Goal: Task Accomplishment & Management: Manage account settings

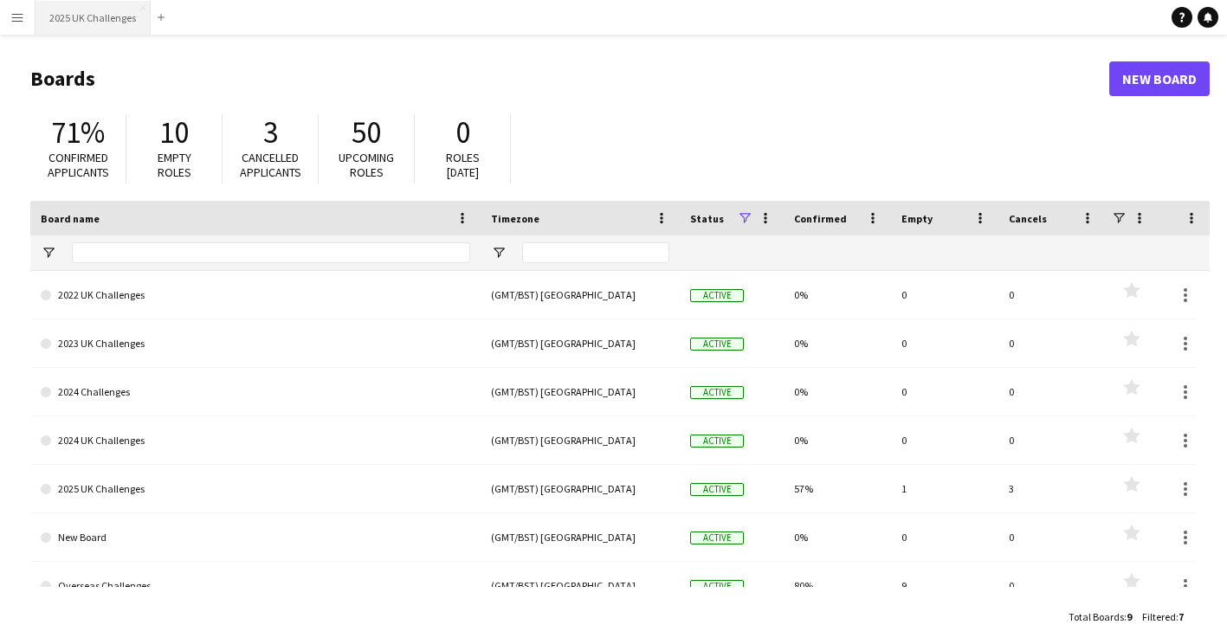
click at [86, 23] on button "2025 UK Challenges Close" at bounding box center [92, 18] width 115 height 34
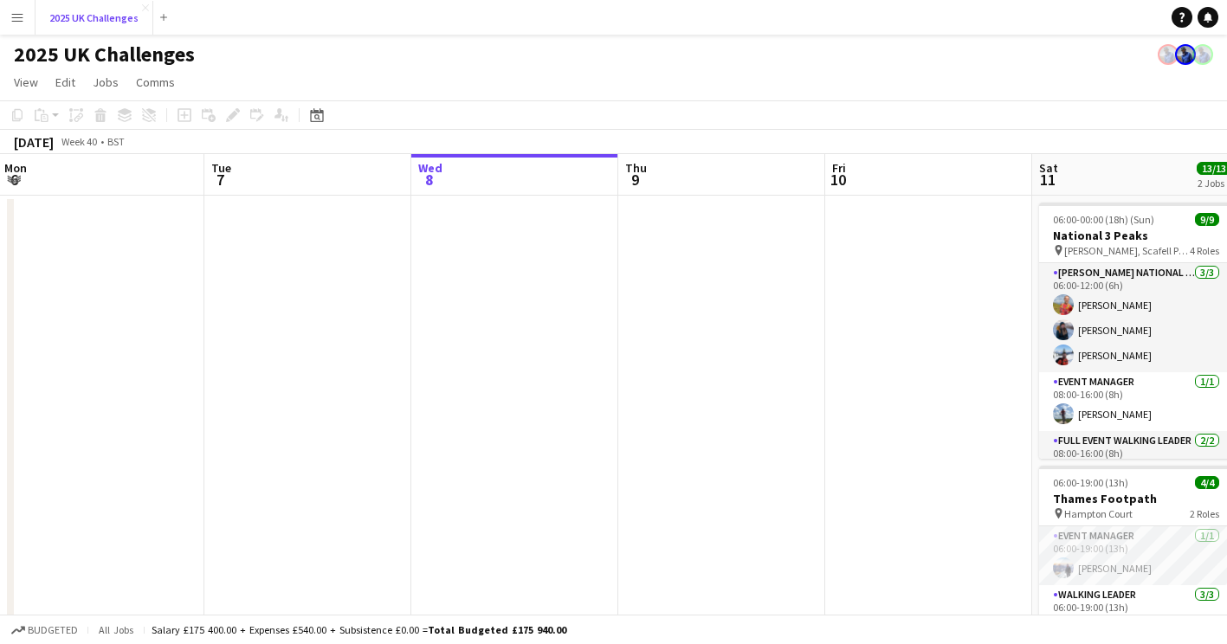
scroll to position [0, 403]
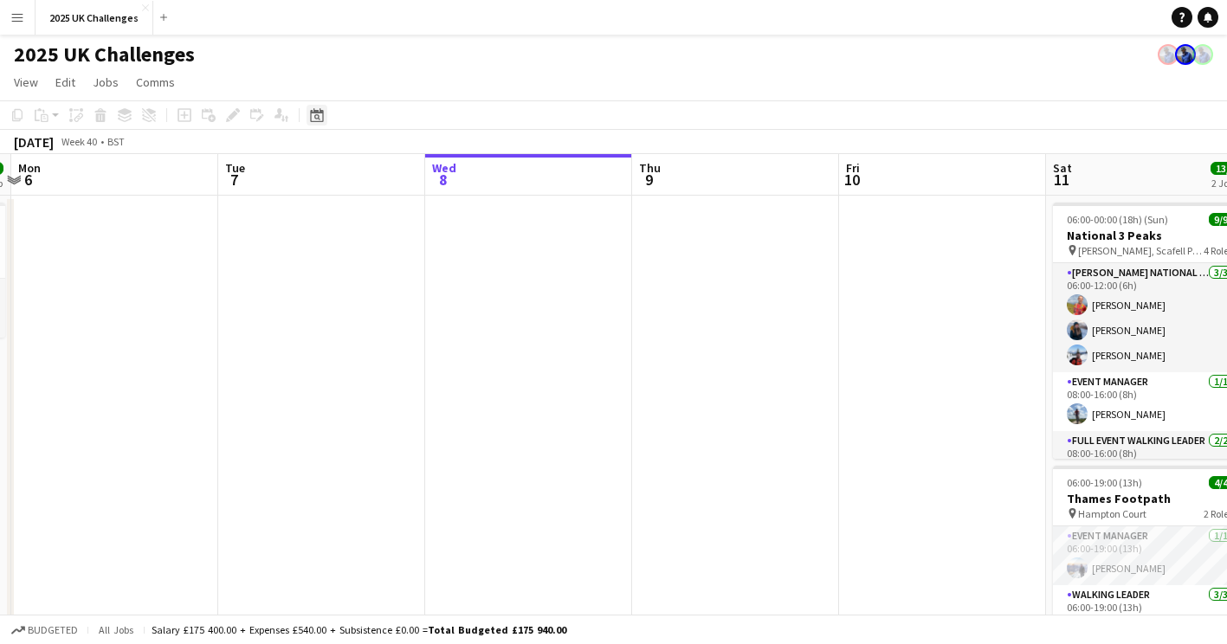
click at [319, 118] on icon "Date picker" at bounding box center [317, 115] width 14 height 14
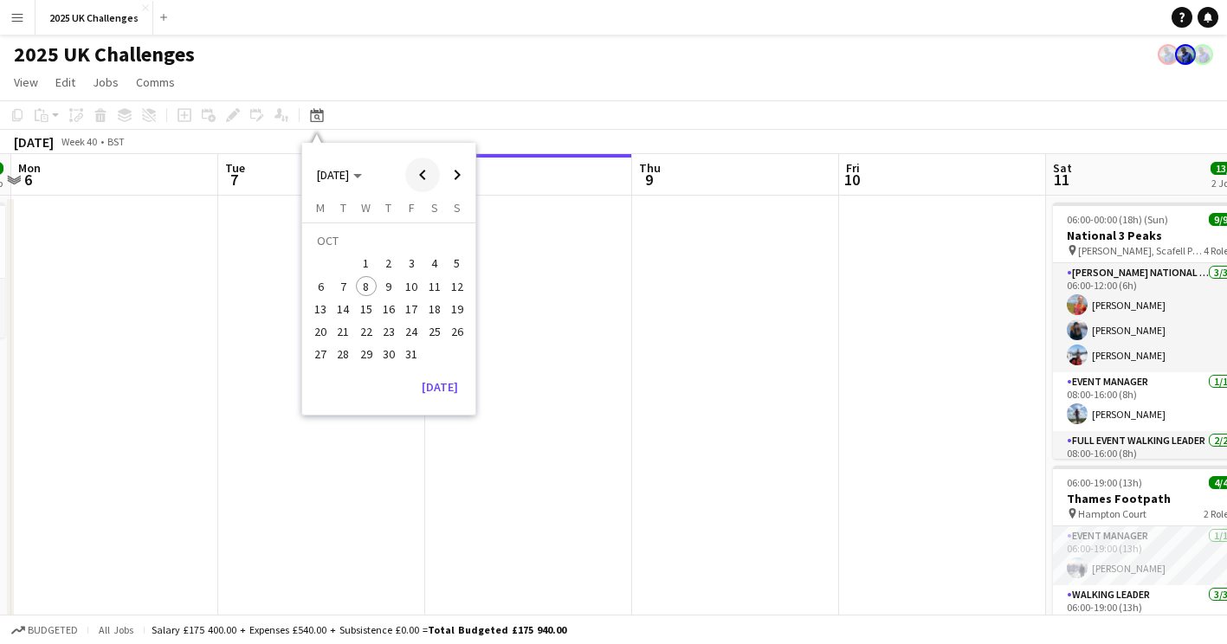
click at [429, 171] on span "Previous month" at bounding box center [422, 175] width 35 height 35
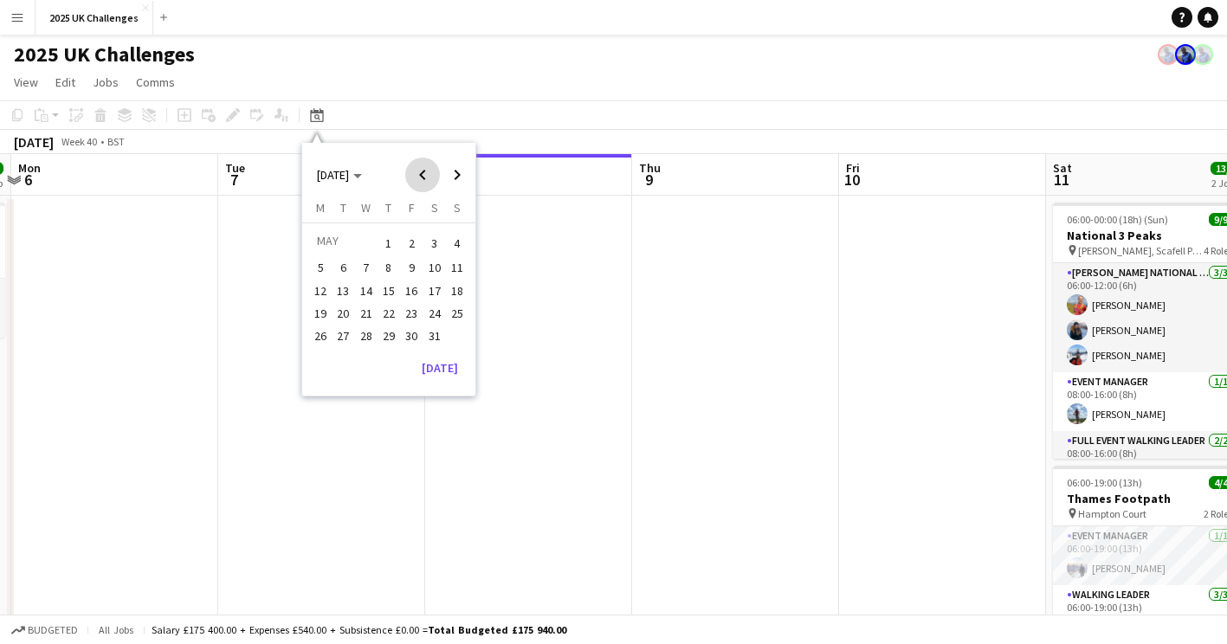
click at [429, 171] on span "Previous month" at bounding box center [422, 175] width 35 height 35
click at [461, 175] on span "Next month" at bounding box center [457, 175] width 35 height 35
click at [415, 284] on span "11" at bounding box center [411, 286] width 21 height 21
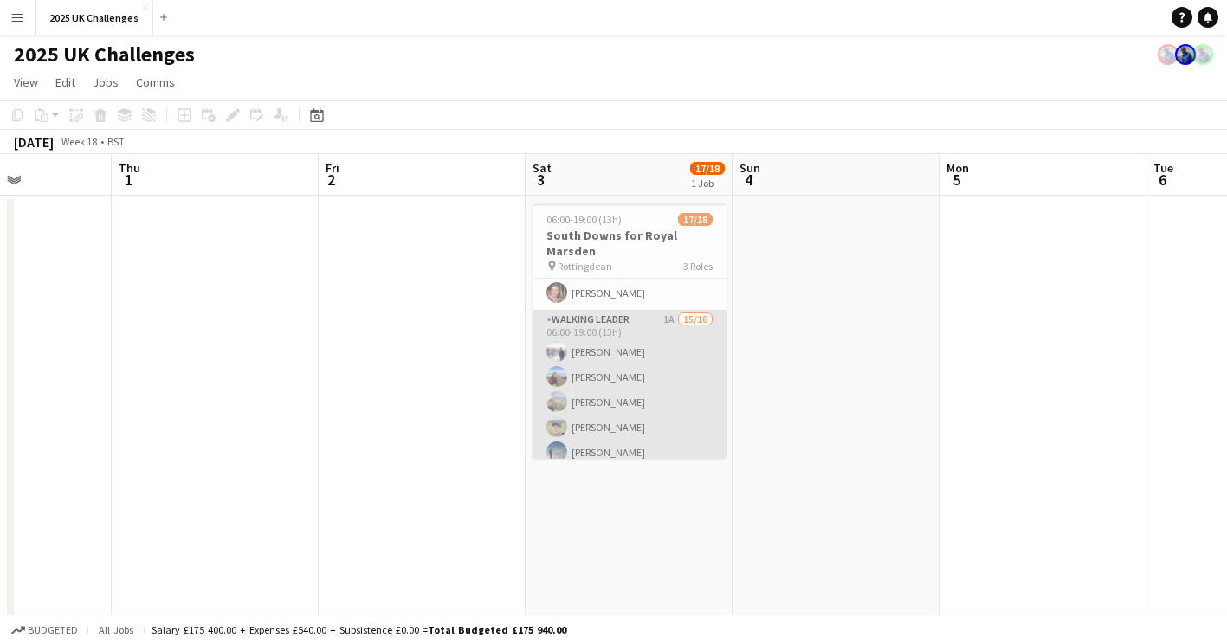
scroll to position [86, 0]
click at [615, 409] on app-card-role "Walking Leader 1A 15/16 06:00-19:00 (13h) [PERSON_NAME] [PERSON_NAME] [PERSON_N…" at bounding box center [629, 534] width 194 height 446
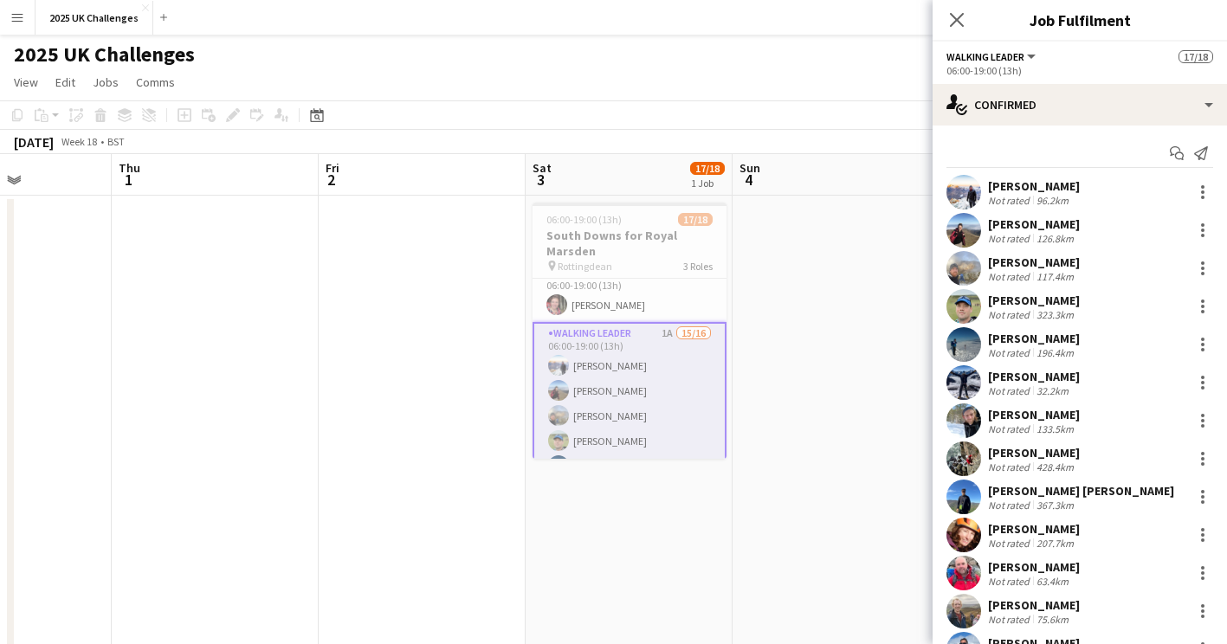
scroll to position [74, 0]
click at [843, 417] on app-date-cell at bounding box center [835, 608] width 207 height 824
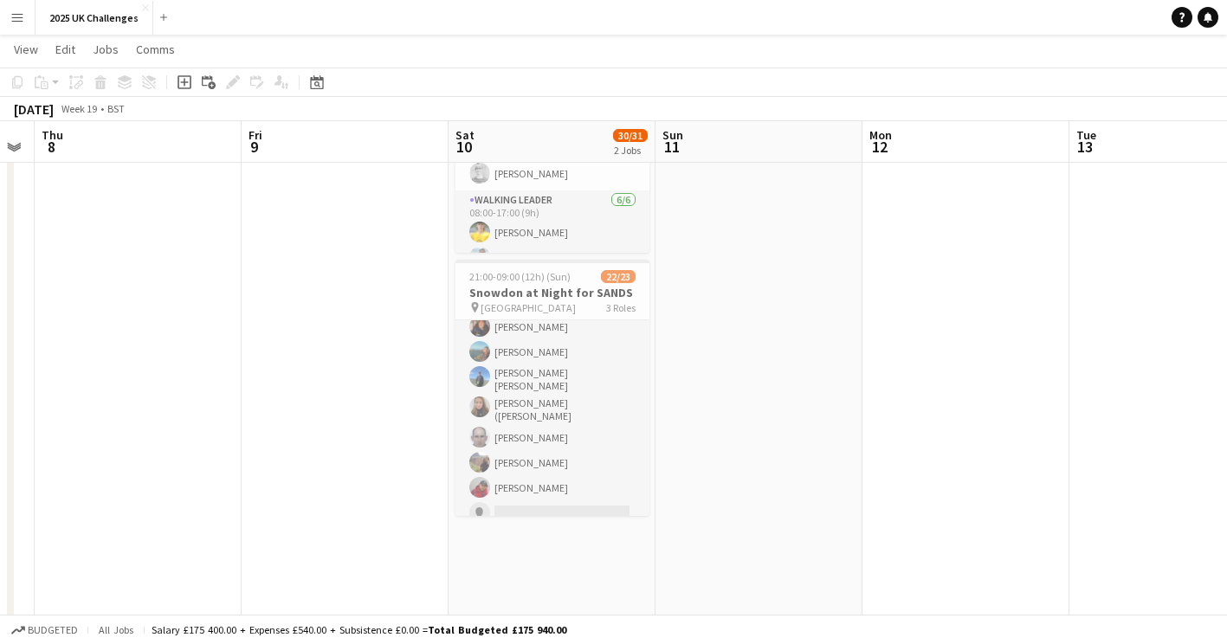
scroll to position [480, 0]
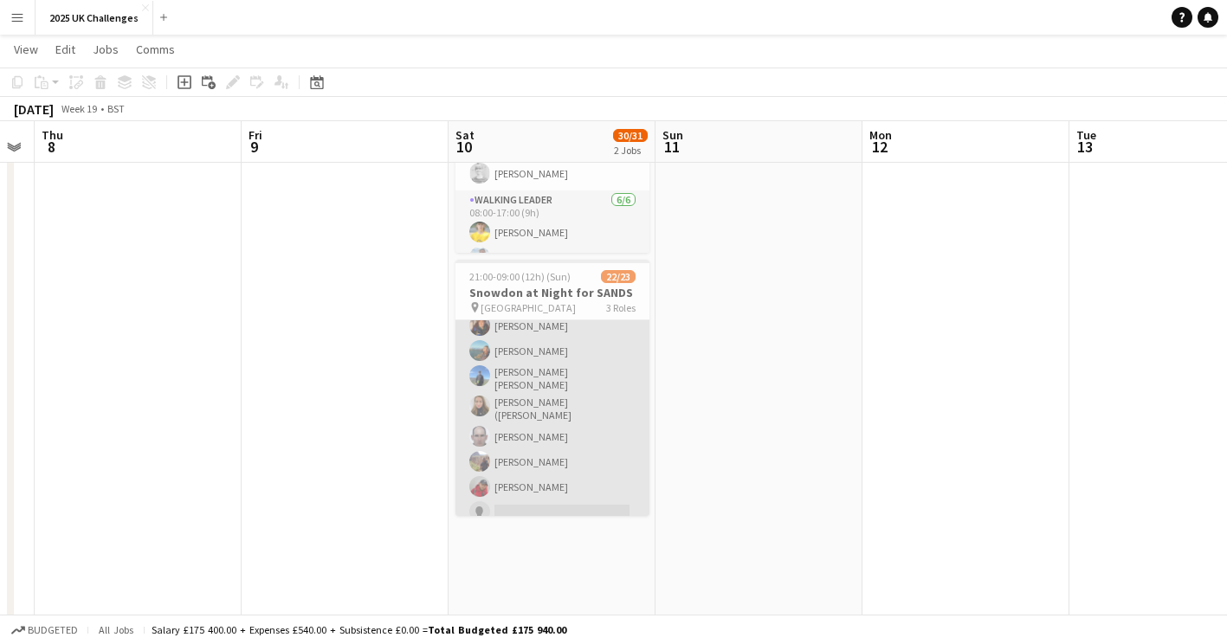
drag, startPoint x: 565, startPoint y: 447, endPoint x: 524, endPoint y: 489, distance: 59.4
click at [524, 489] on app-card-role "Walking Leader 1A 18/19 21:00-09:00 (12h) [PERSON_NAME] [PERSON_NAME] [PERSON_N…" at bounding box center [552, 268] width 194 height 521
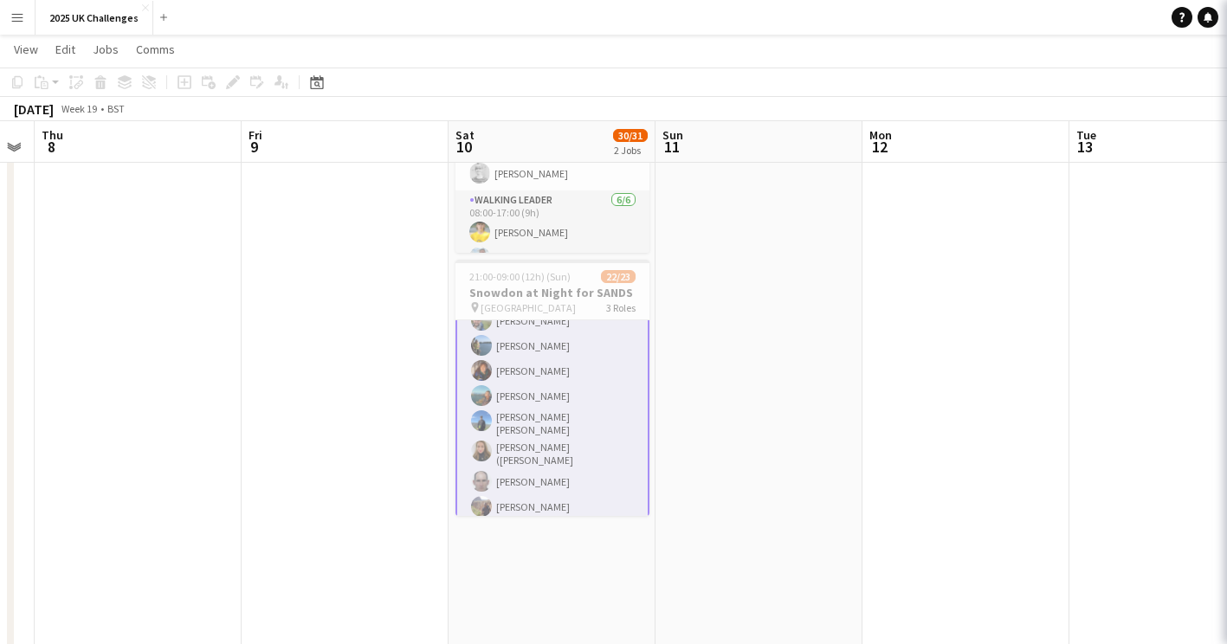
scroll to position [435, 0]
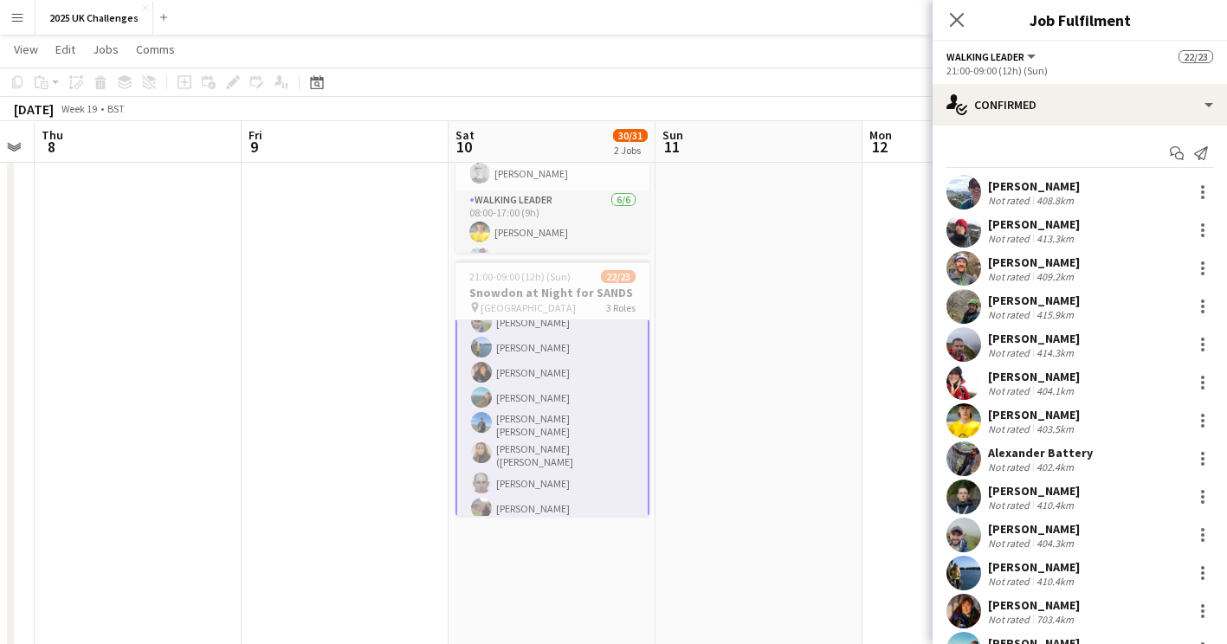
click at [715, 411] on app-date-cell at bounding box center [758, 402] width 207 height 824
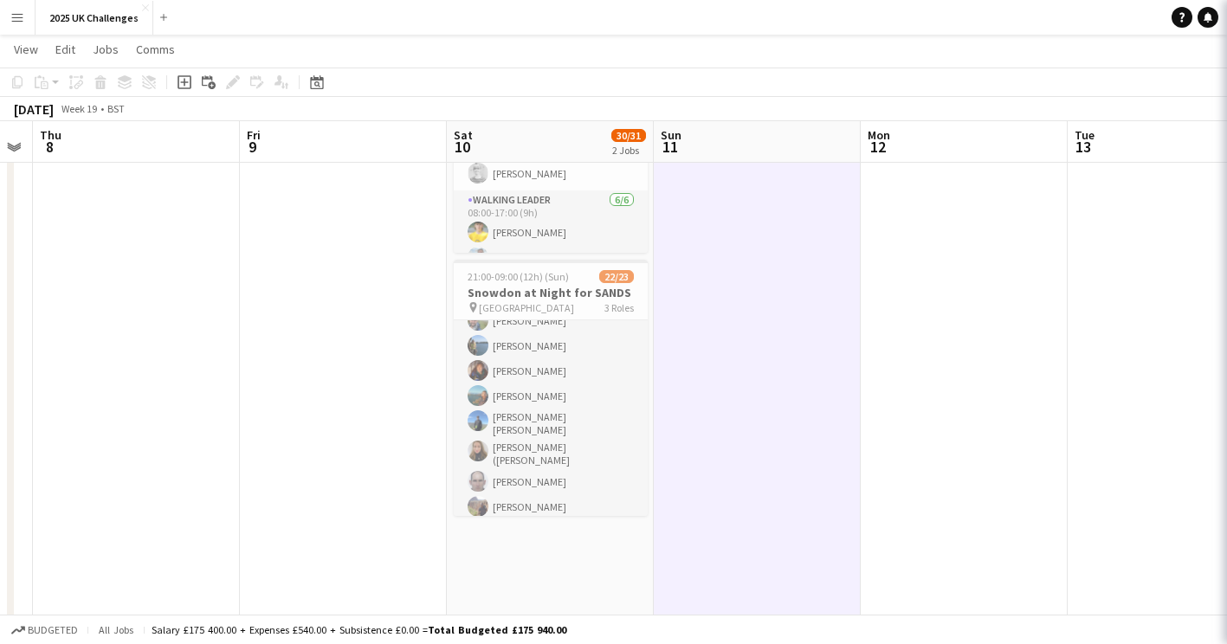
scroll to position [434, 0]
click at [715, 411] on app-date-cell at bounding box center [757, 402] width 207 height 824
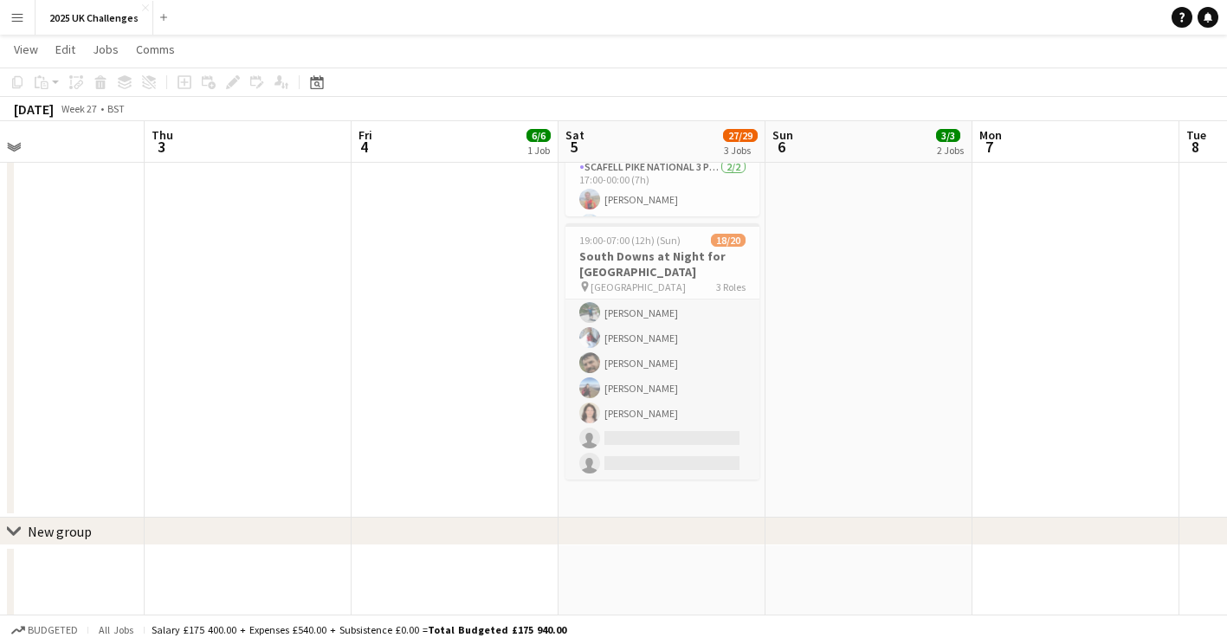
scroll to position [423, 0]
click at [690, 373] on app-card-role "Walking Leader 1A 16/18 19:00-07:00 (12h) [PERSON_NAME] [PERSON_NAME] [PERSON_N…" at bounding box center [662, 237] width 194 height 486
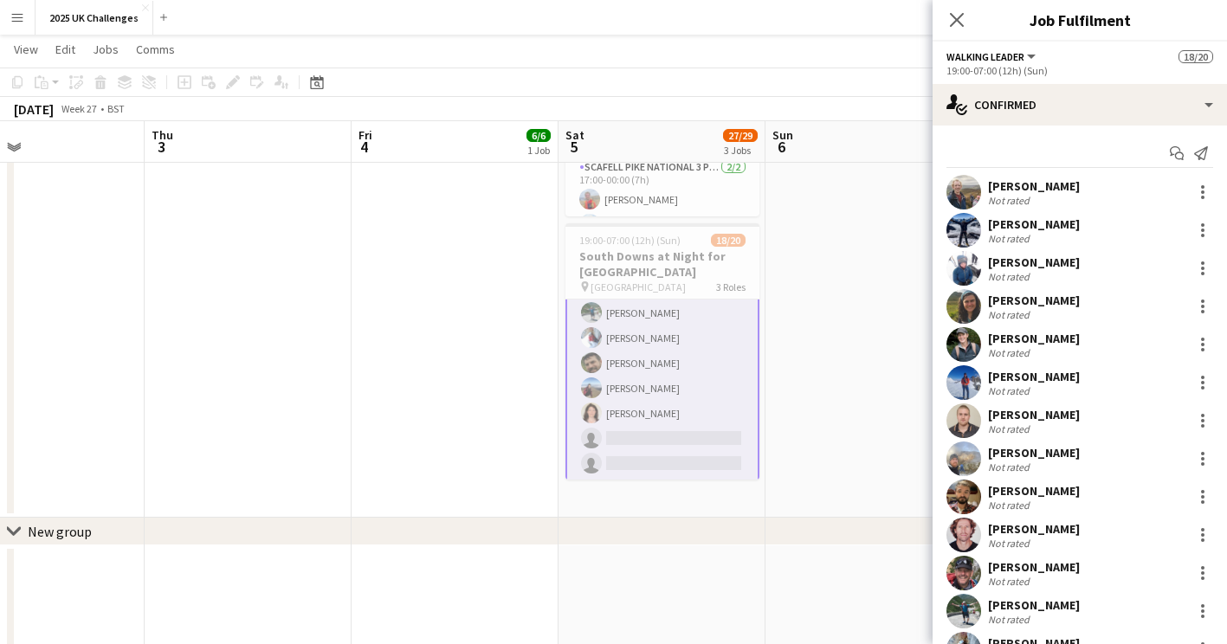
click at [690, 373] on app-card-role "Walking Leader 1A 16/18 19:00-07:00 (12h) [PERSON_NAME] [PERSON_NAME] [PERSON_N…" at bounding box center [662, 237] width 194 height 489
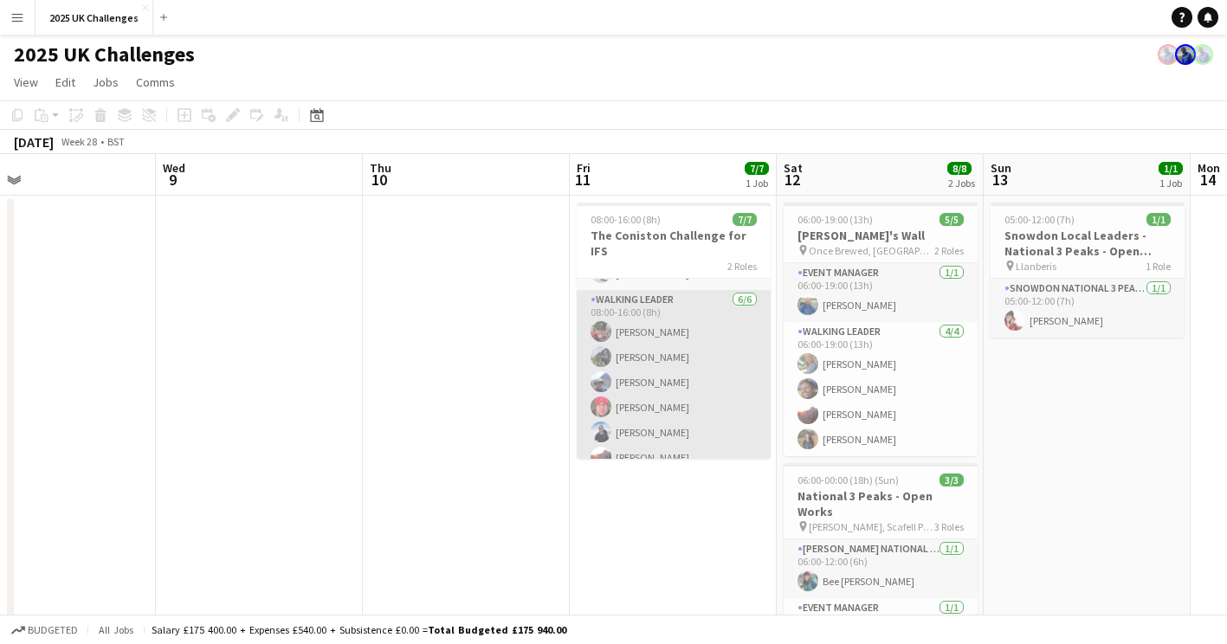
scroll to position [48, 0]
click at [755, 407] on app-card-role "Walking Leader [DATE] 08:00-16:00 (8h) [PERSON_NAME] [PERSON_NAME] [PERSON_NAME…" at bounding box center [673, 382] width 194 height 184
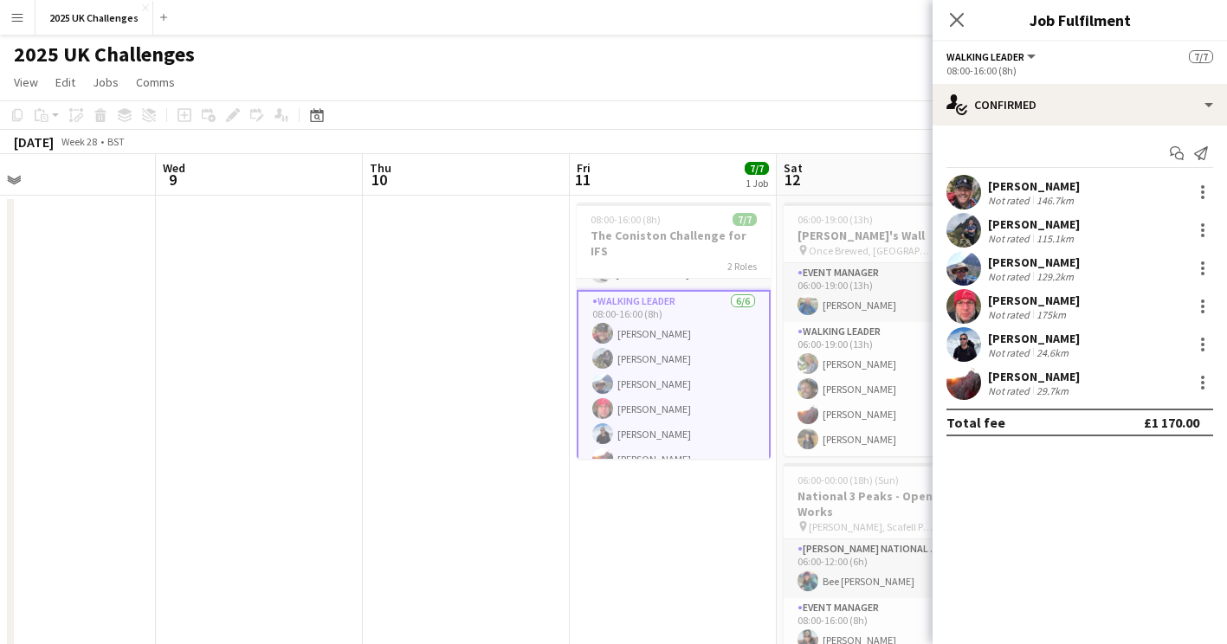
click at [673, 617] on app-date-cell "08:00-16:00 (8h) 7/7 The Coniston Challenge for IFS 2 Roles Advanced Event Mana…" at bounding box center [673, 608] width 207 height 824
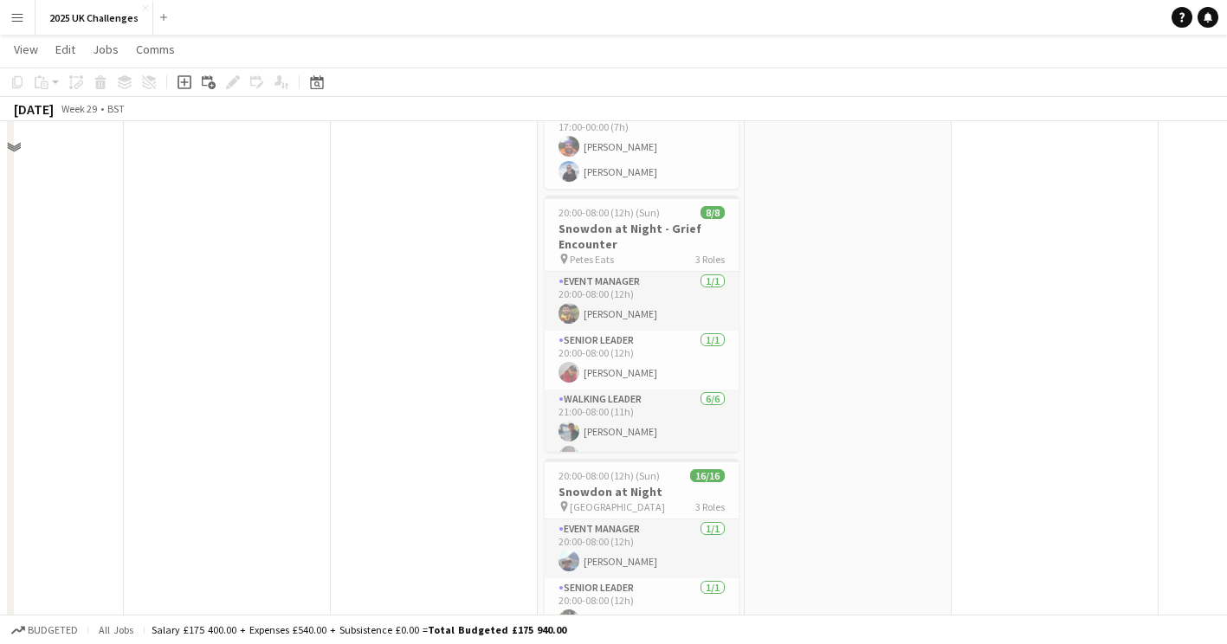
scroll to position [277, 0]
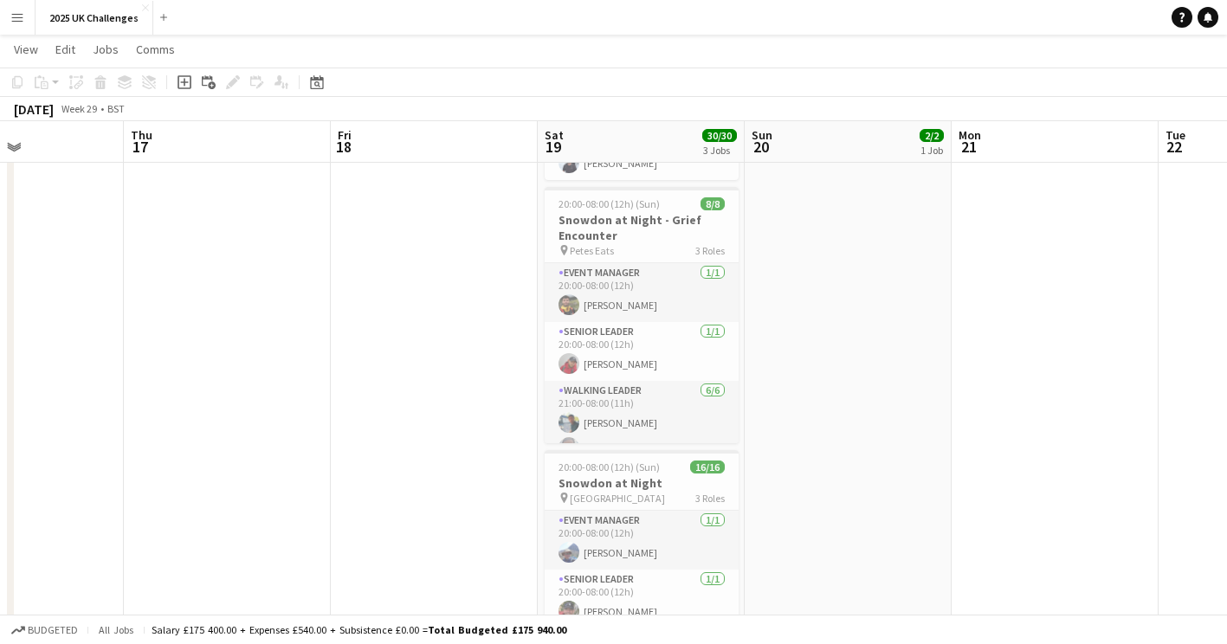
click at [854, 248] on app-date-cell "05:00-12:00 (7h) 2/2 Snowdon Local leaders - National 3 Peaks - pin Llanberis 1…" at bounding box center [847, 329] width 207 height 824
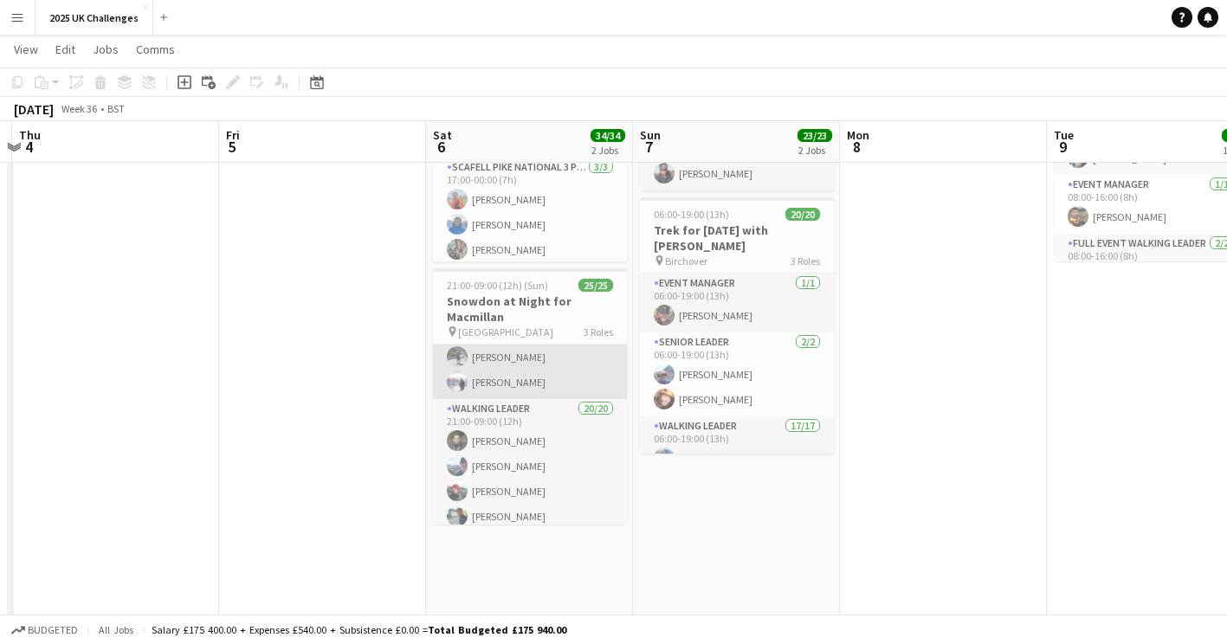
scroll to position [0, 0]
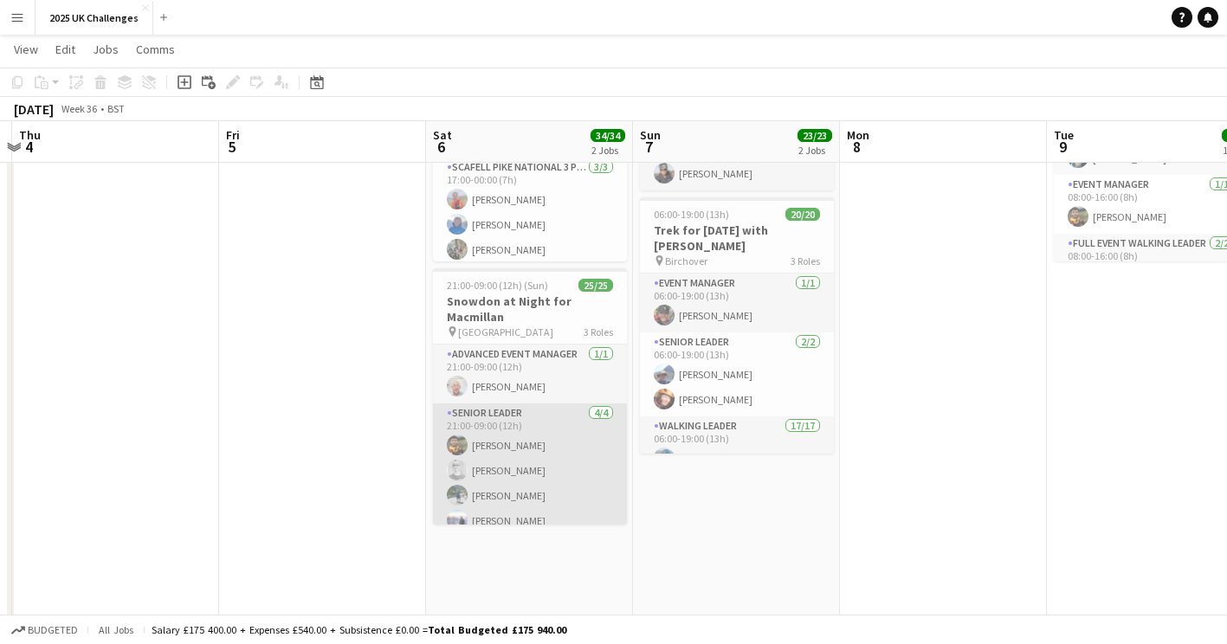
click at [551, 440] on app-card-role "Senior Leader [DATE] 21:00-09:00 (12h) [PERSON_NAME] [PERSON_NAME] [PERSON_NAME…" at bounding box center [530, 470] width 194 height 134
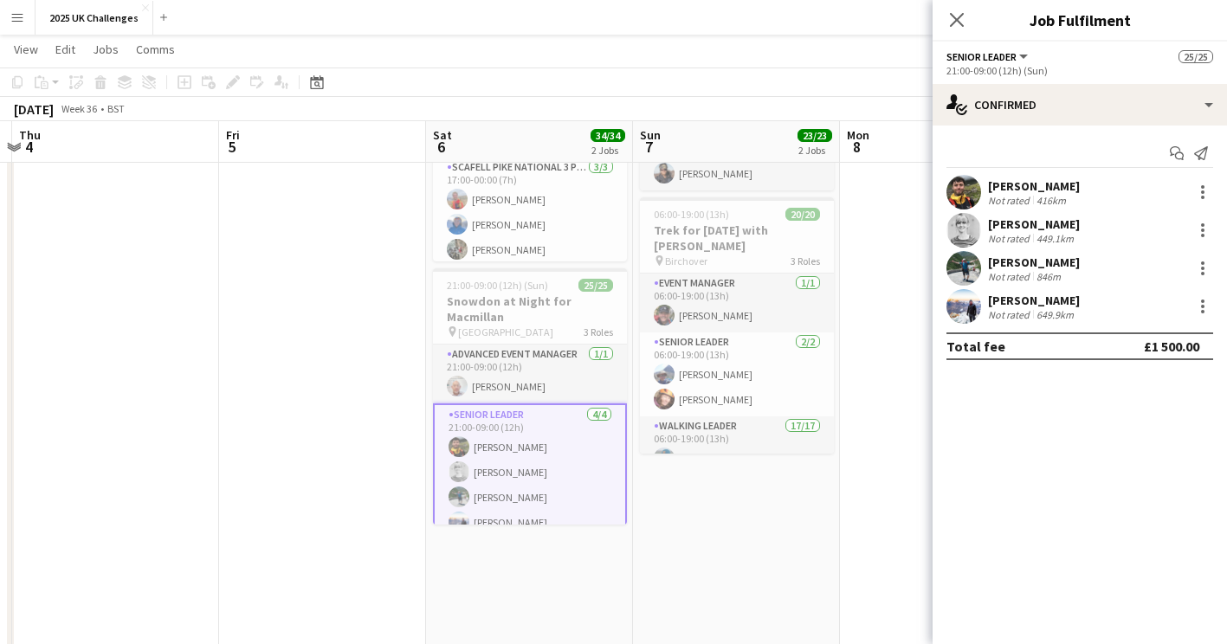
click at [775, 518] on app-date-cell "05:00-12:00 (7h) 3/3 Snowdon Local leaders - National 3 Peaks pin Llanberis 1 R…" at bounding box center [736, 410] width 207 height 824
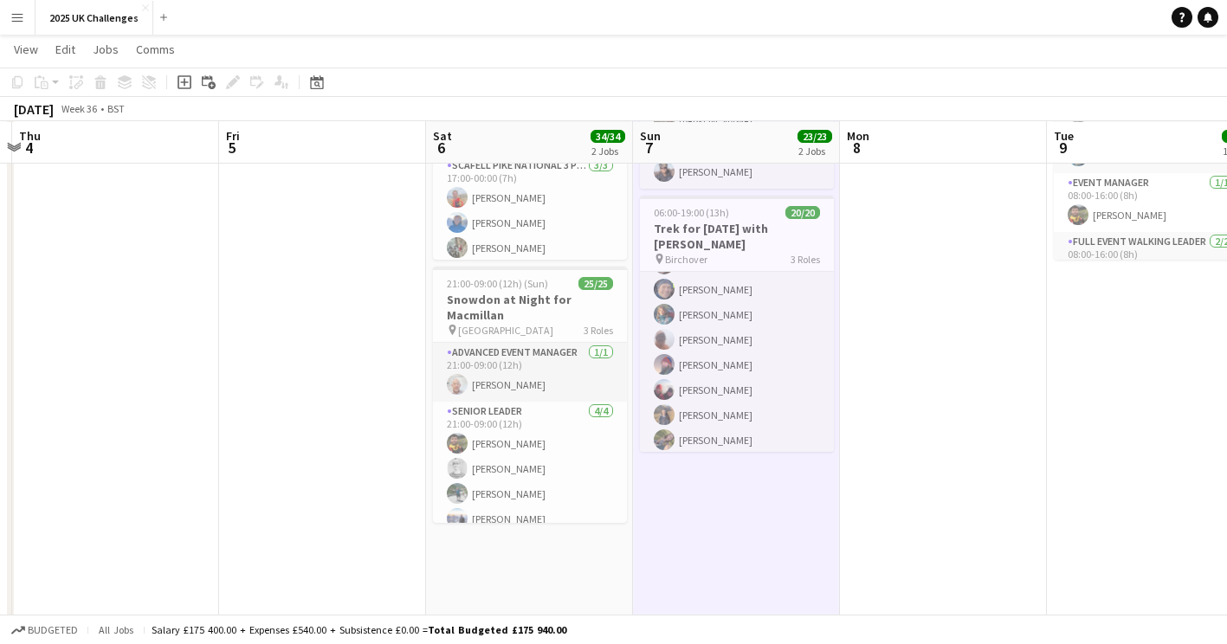
scroll to position [423, 0]
click at [731, 371] on app-card-role "Walking Leader 17/17 06:00-19:00 (13h) [PERSON_NAME] [PERSON_NAME] [PERSON_NAME…" at bounding box center [737, 221] width 194 height 461
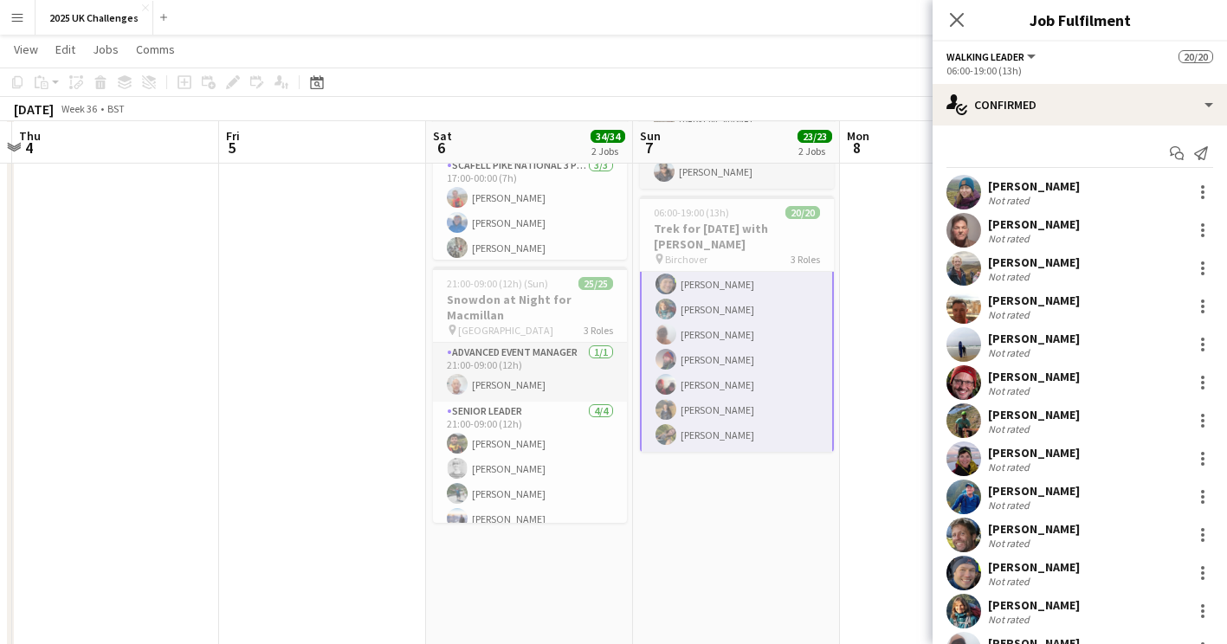
click at [731, 371] on app-card-role "Walking Leader 17/17 06:00-19:00 (13h) [PERSON_NAME] [PERSON_NAME] [PERSON_NAME…" at bounding box center [737, 222] width 194 height 464
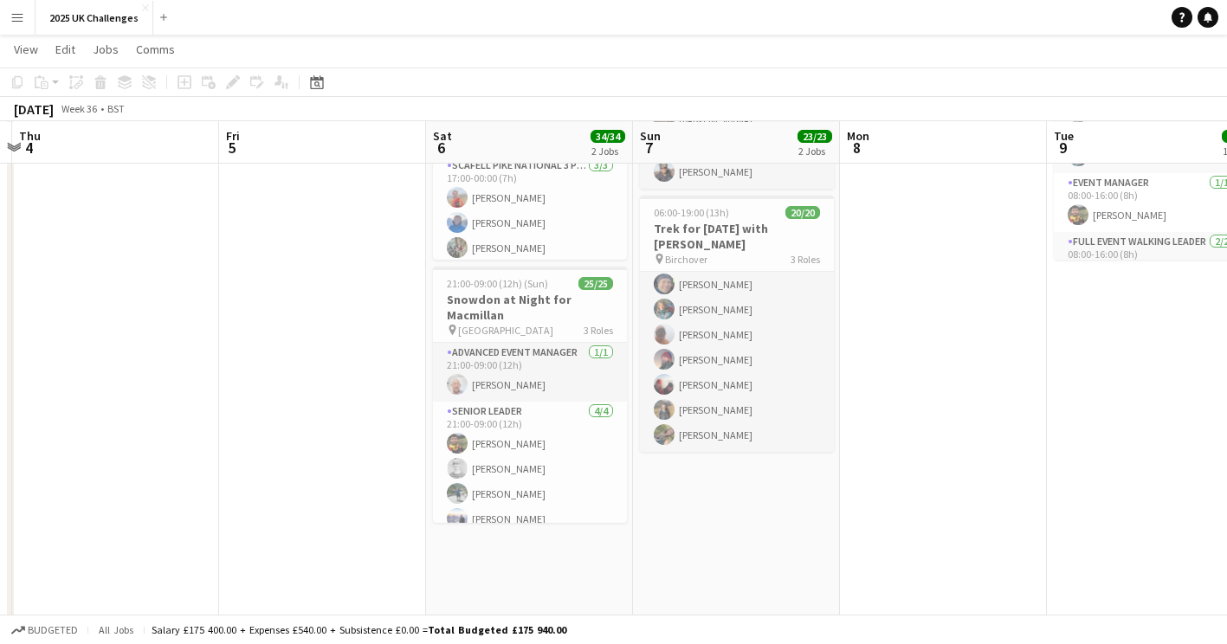
click at [877, 340] on app-date-cell at bounding box center [943, 409] width 207 height 824
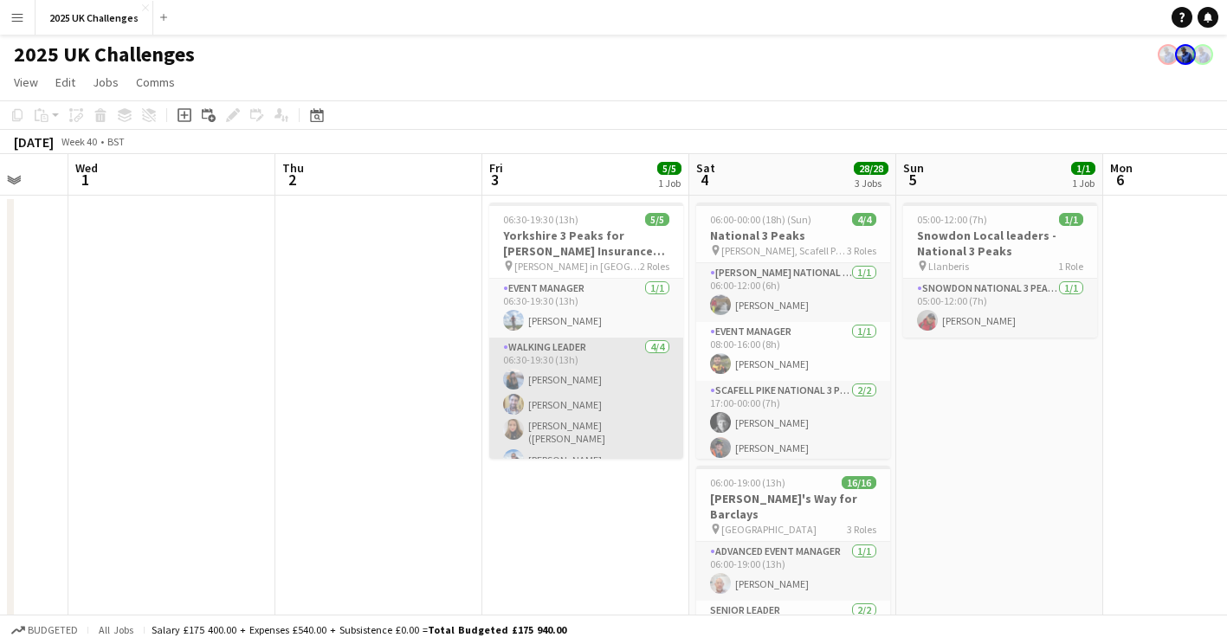
scroll to position [13, 0]
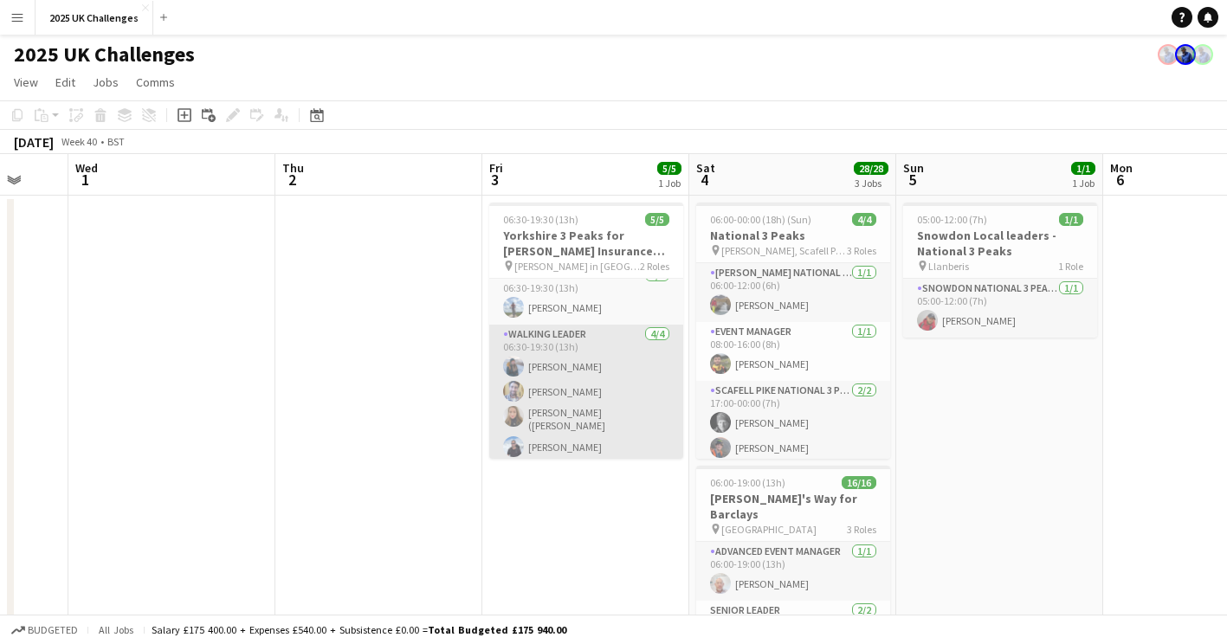
click at [608, 401] on app-card-role "Walking Leader [DATE] 06:30-19:30 (13h) [PERSON_NAME] [PERSON_NAME] ([PERSON_NA…" at bounding box center [586, 394] width 194 height 139
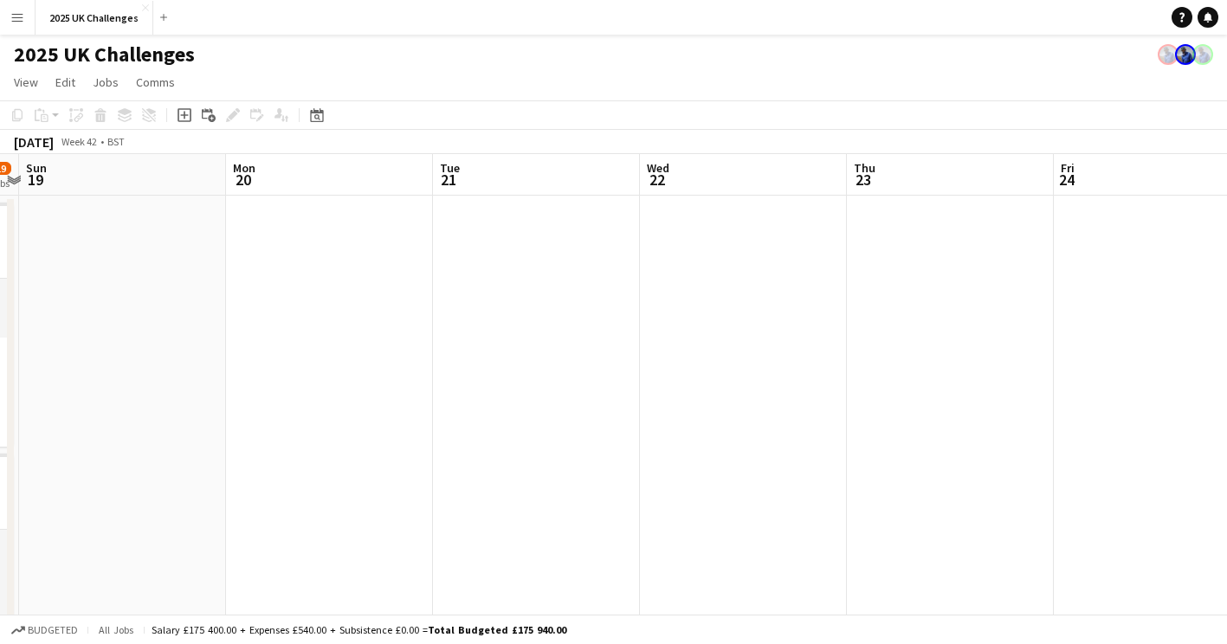
scroll to position [0, 607]
